Goal: Check status

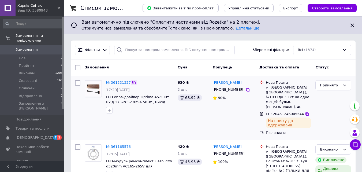
click at [132, 83] on icon at bounding box center [134, 82] width 4 height 4
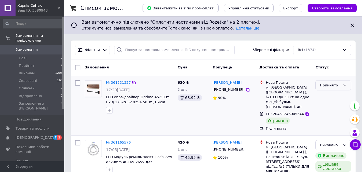
click at [336, 82] on div "Прийнято" at bounding box center [333, 85] width 36 height 10
drag, startPoint x: 331, startPoint y: 97, endPoint x: 315, endPoint y: 118, distance: 26.4
click at [330, 97] on li "Виконано" at bounding box center [333, 96] width 35 height 10
